Goal: Navigation & Orientation: Find specific page/section

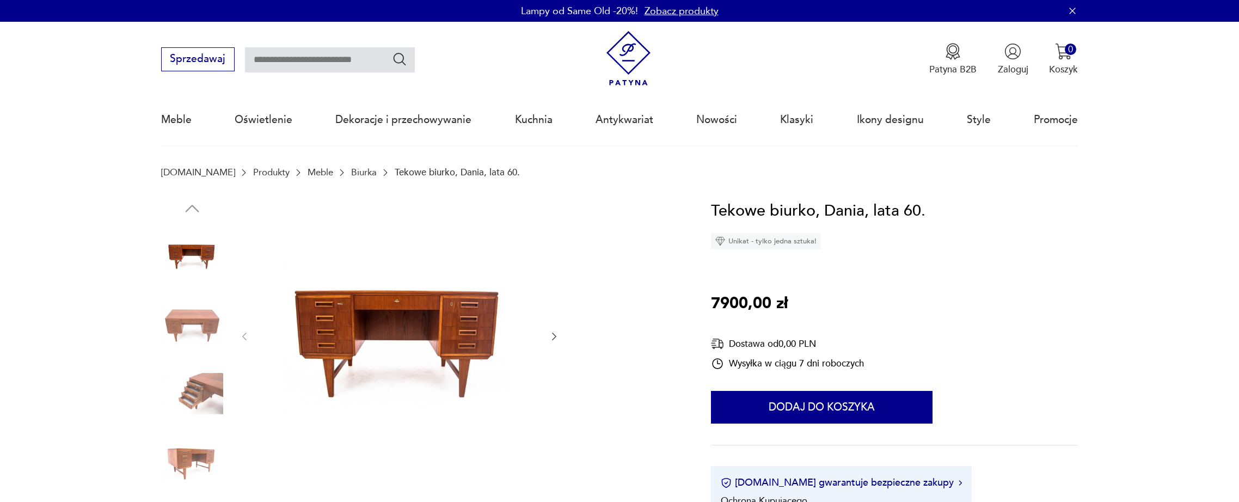
click at [196, 316] on img at bounding box center [192, 324] width 62 height 62
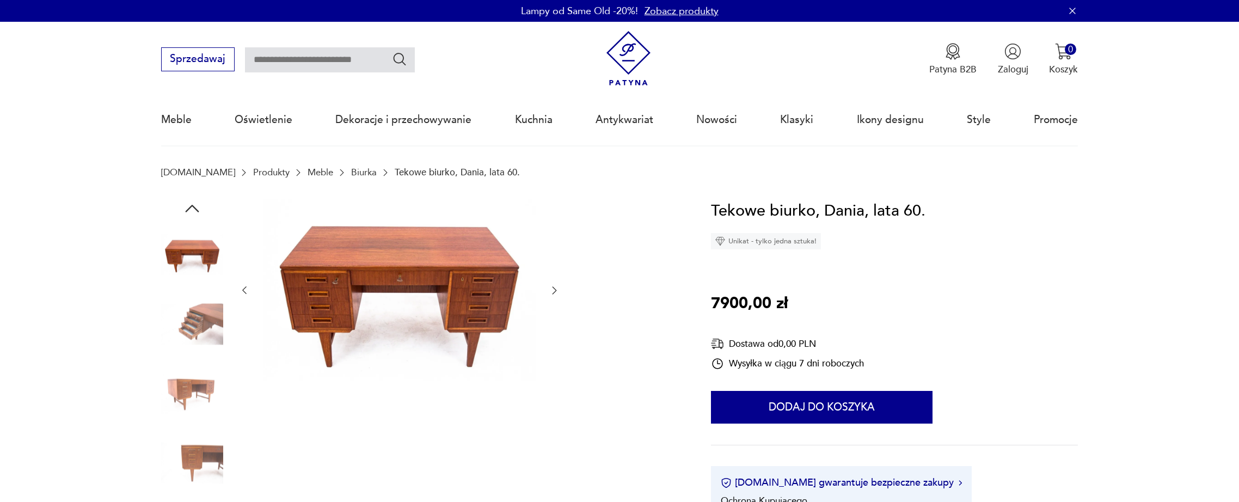
click at [196, 324] on img at bounding box center [192, 324] width 62 height 62
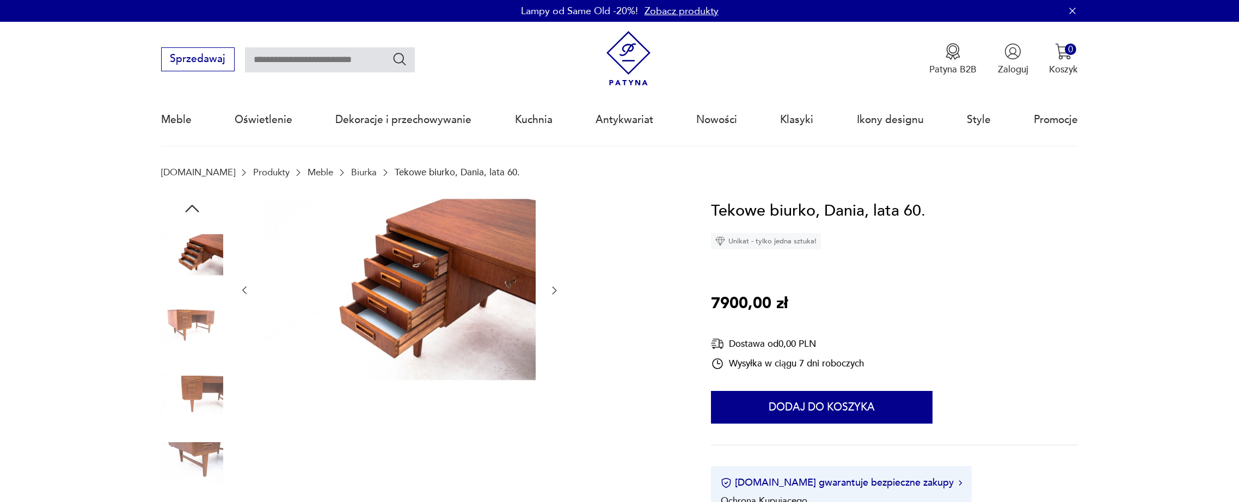
click at [195, 379] on img at bounding box center [192, 394] width 62 height 62
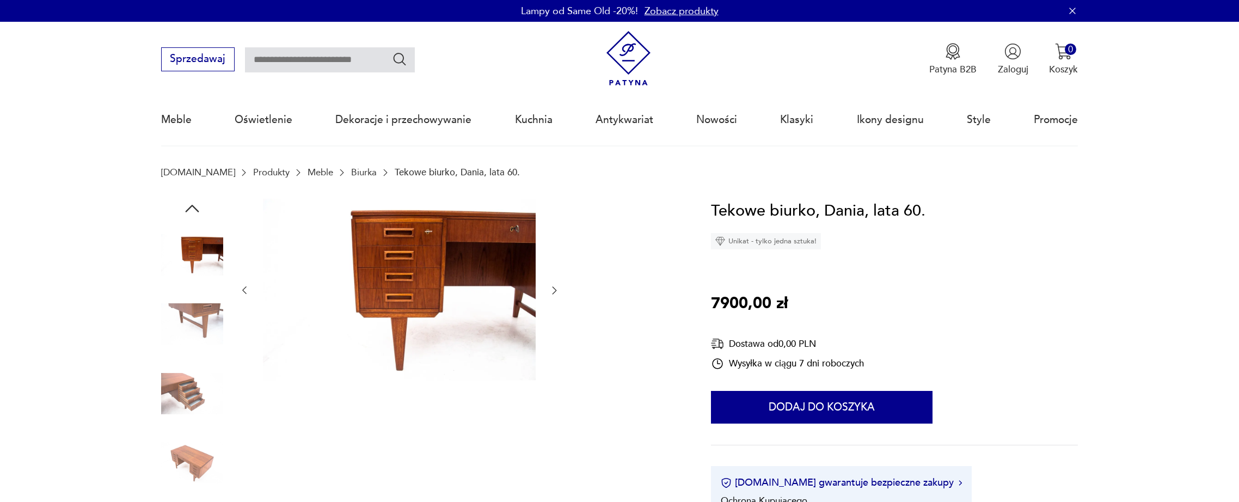
click at [195, 379] on img at bounding box center [192, 394] width 62 height 62
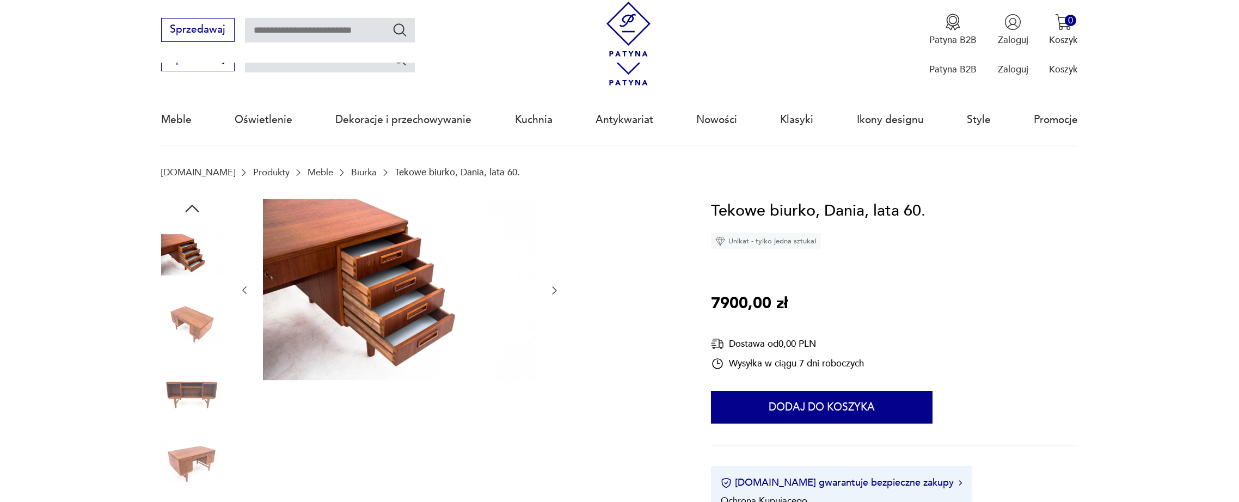
scroll to position [327, 0]
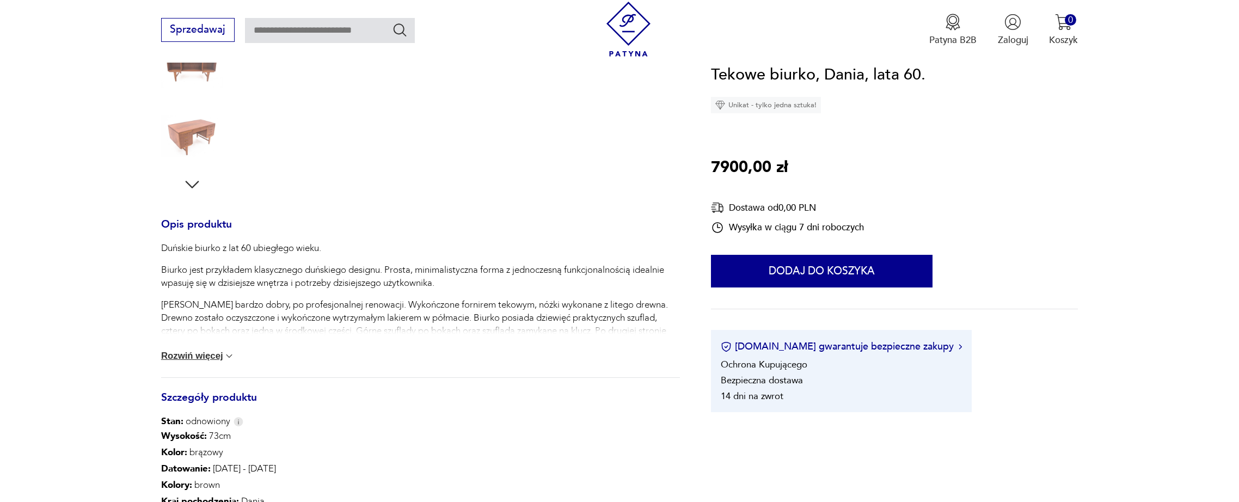
click at [215, 354] on button "Rozwiń więcej" at bounding box center [198, 356] width 74 height 11
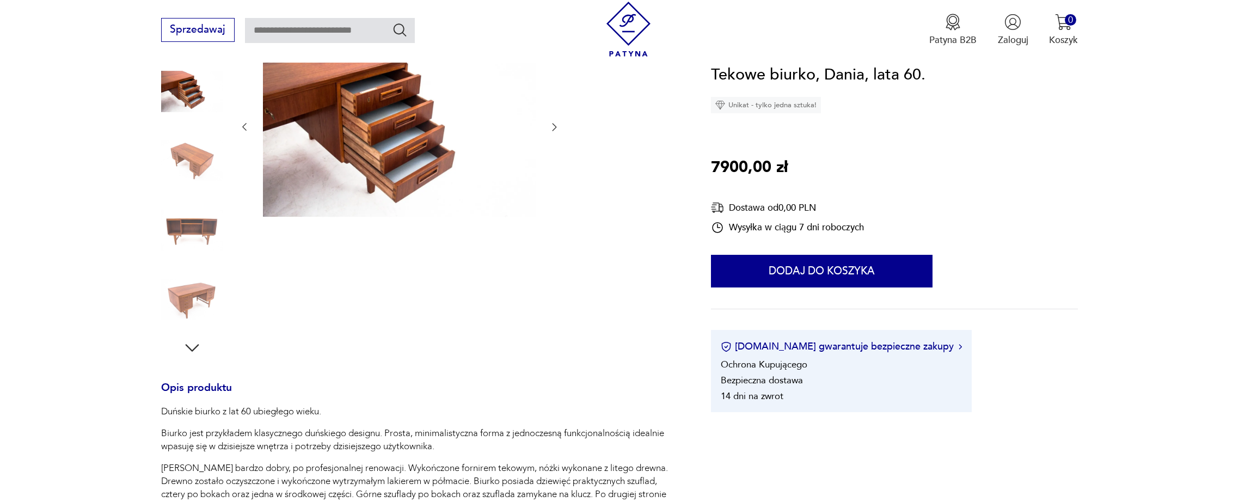
scroll to position [0, 0]
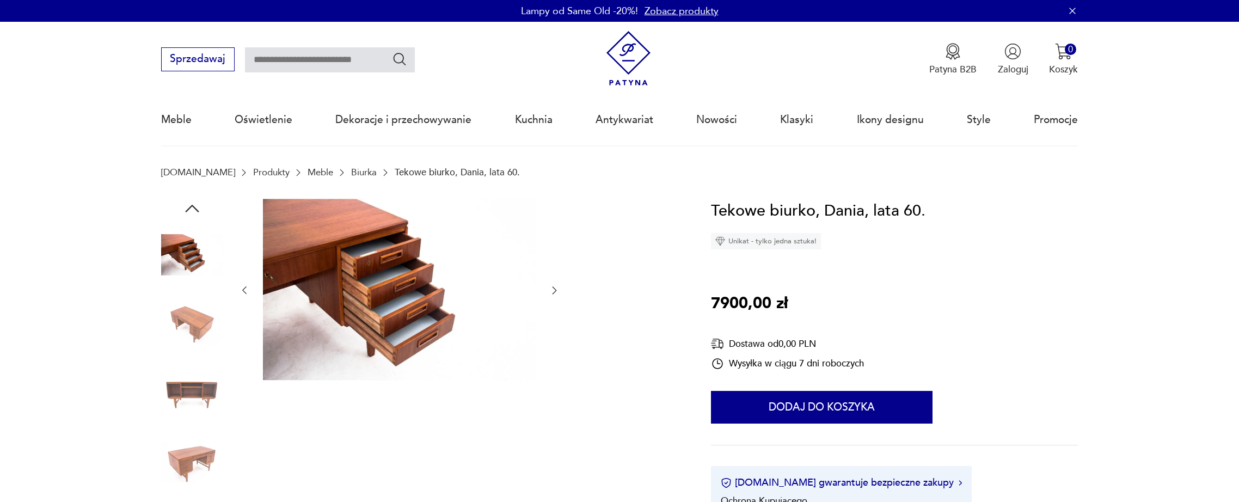
click at [190, 328] on img at bounding box center [192, 324] width 62 height 62
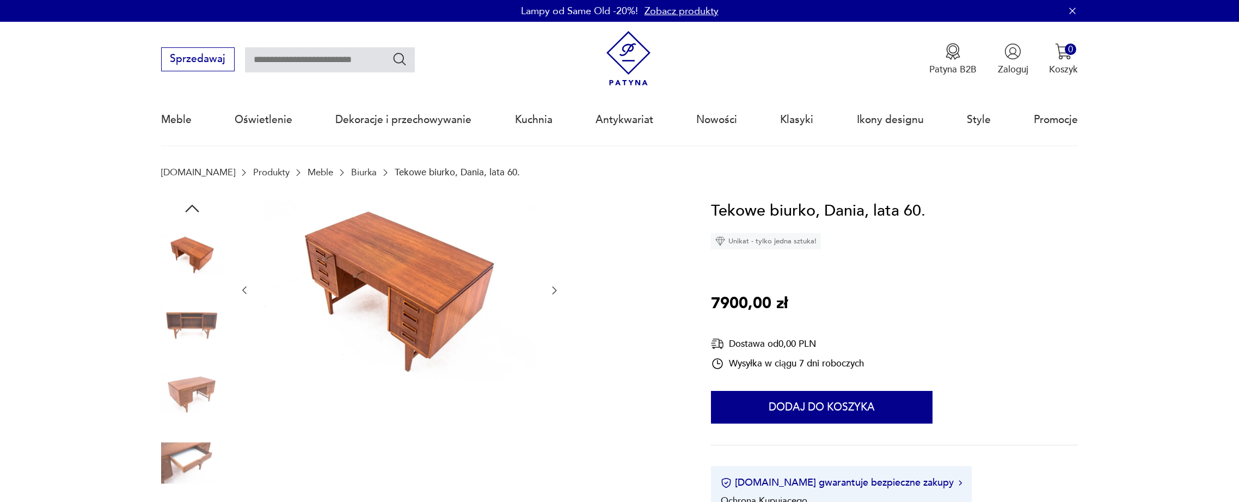
click at [183, 317] on img at bounding box center [192, 324] width 62 height 62
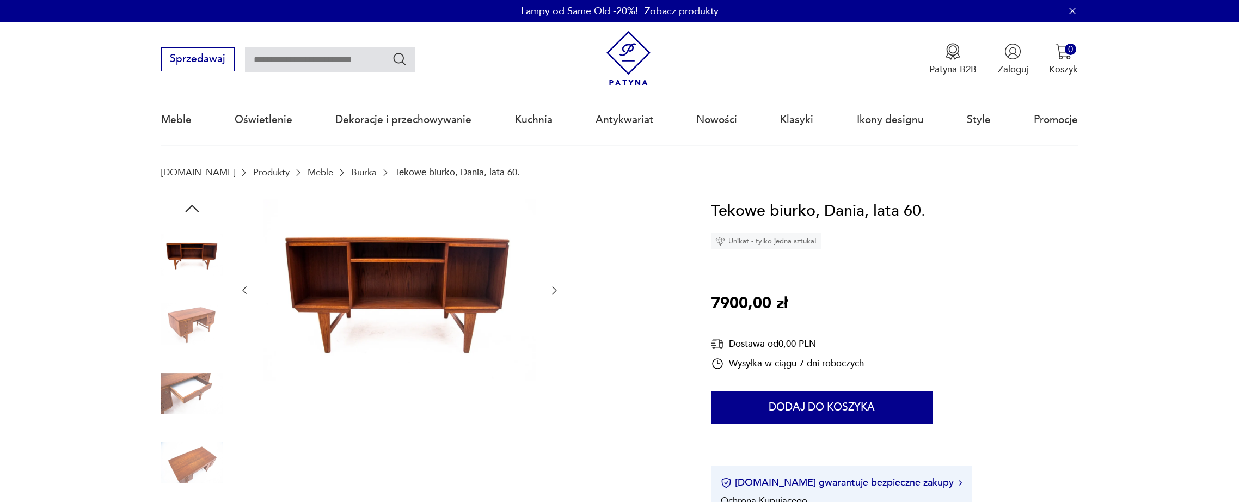
click at [351, 173] on link "Biurka" at bounding box center [364, 172] width 26 height 10
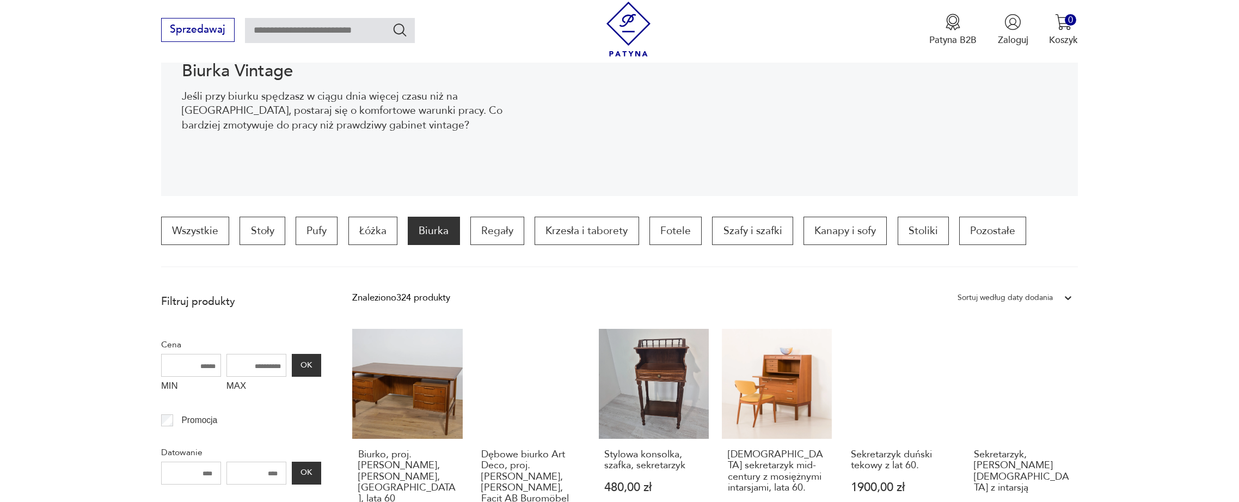
scroll to position [253, 0]
